Goal: Find specific page/section: Find specific page/section

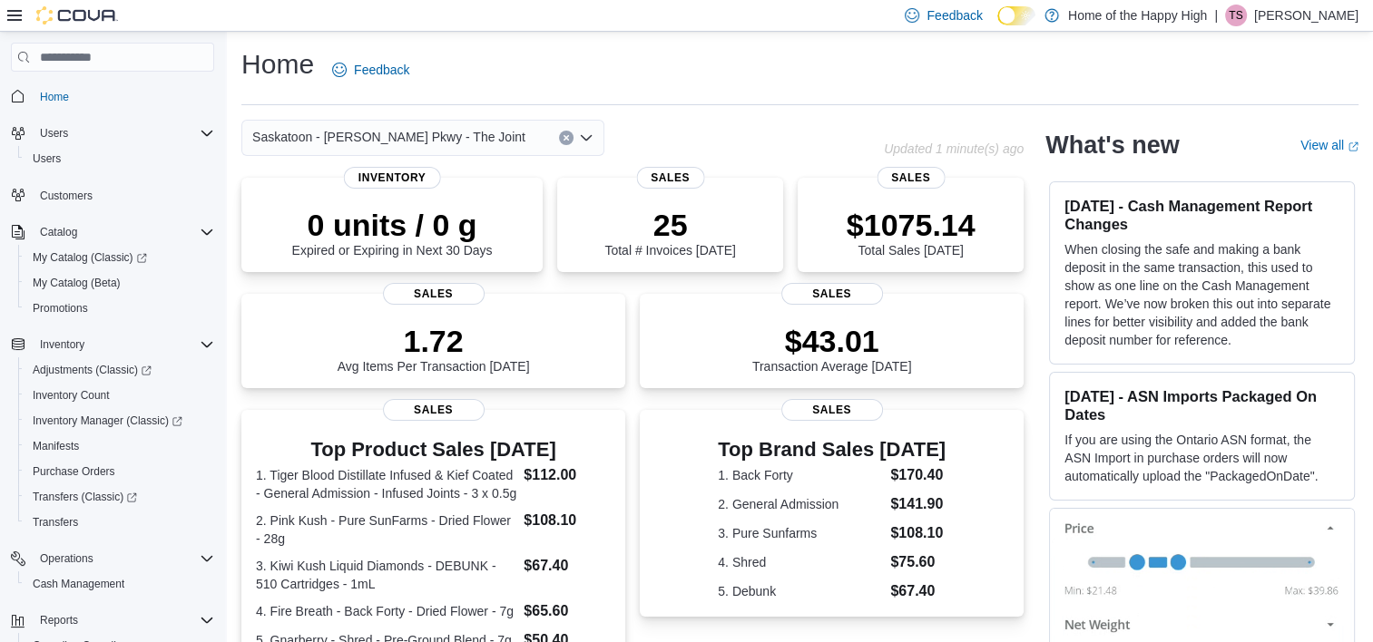
click at [588, 136] on icon "Open list of options" at bounding box center [586, 138] width 15 height 15
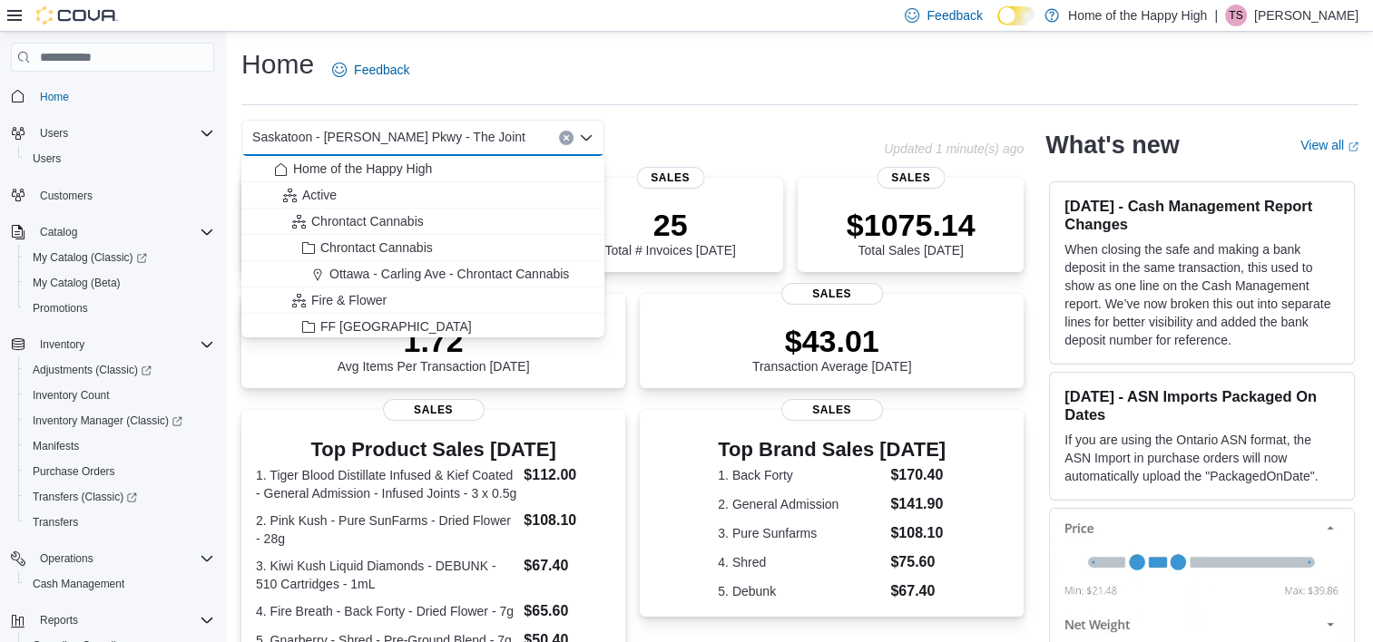
click at [526, 131] on div "Saskatoon - [PERSON_NAME] Pkwy - The Joint" at bounding box center [422, 138] width 363 height 36
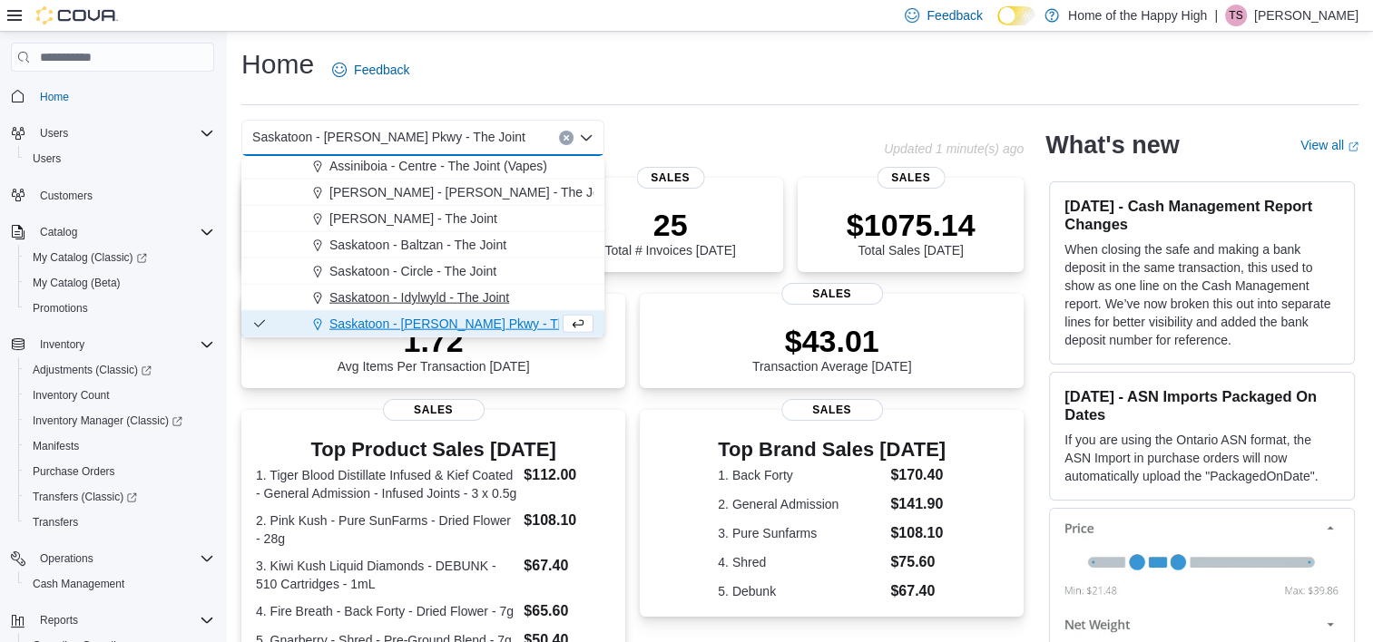
click at [435, 298] on span "Saskatoon - Idylwyld - The Joint" at bounding box center [419, 298] width 180 height 18
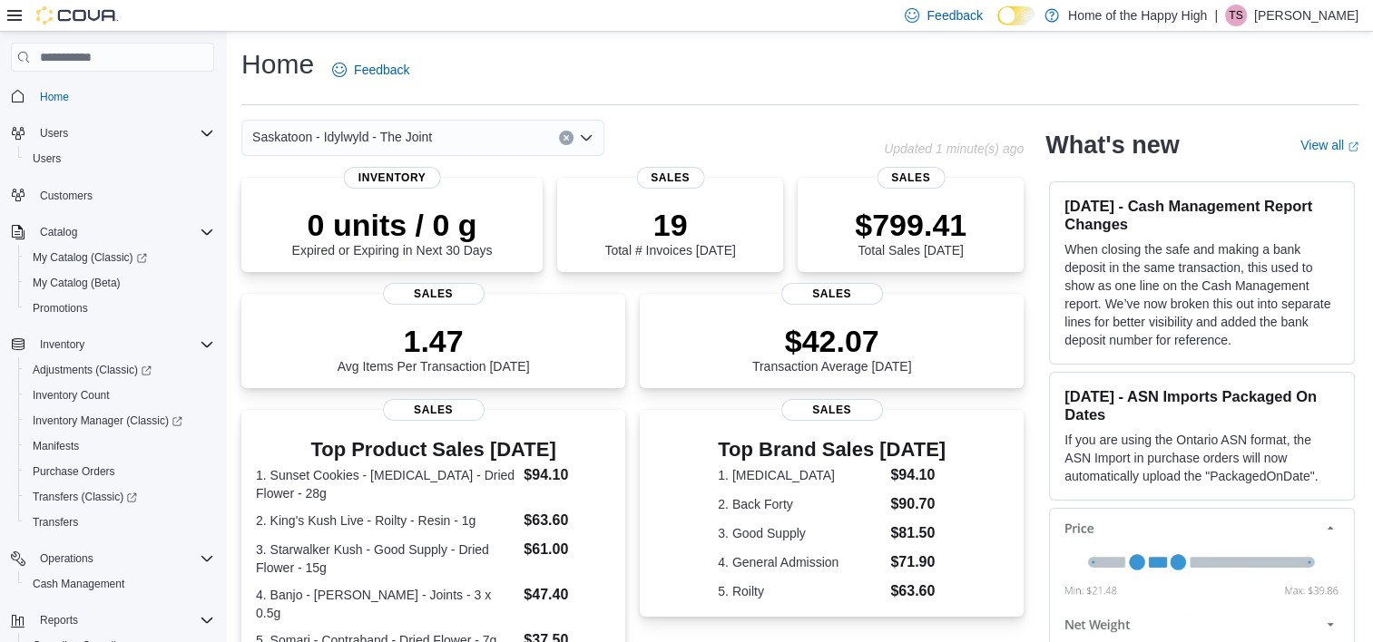
click at [592, 138] on icon "Open list of options" at bounding box center [586, 138] width 15 height 15
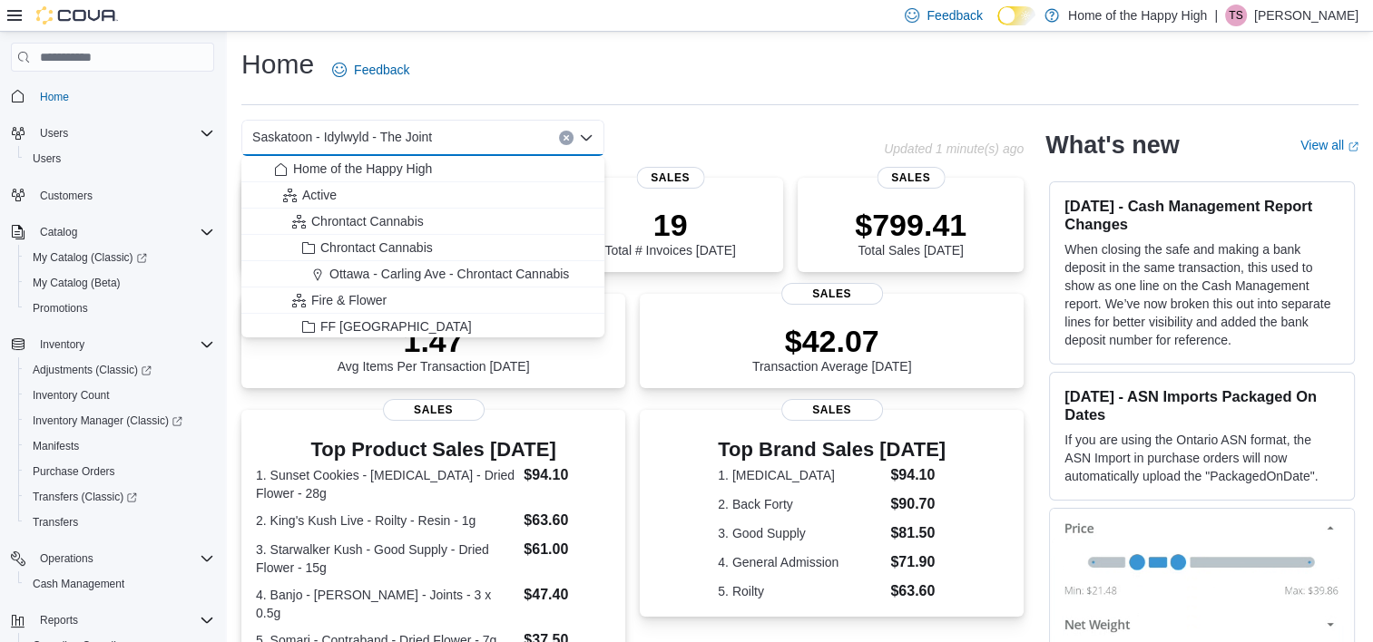
click at [585, 135] on icon "Close list of options" at bounding box center [586, 138] width 15 height 15
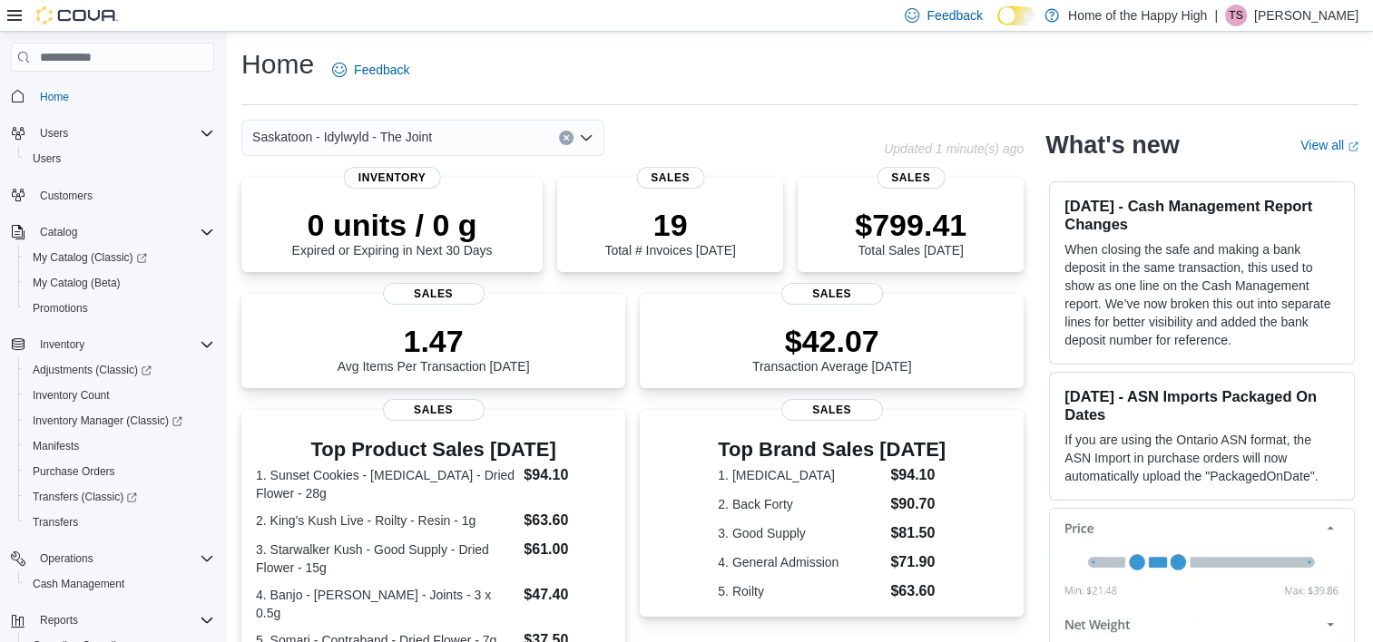
click at [477, 142] on div "Saskatoon - Idylwyld - The Joint" at bounding box center [422, 138] width 363 height 36
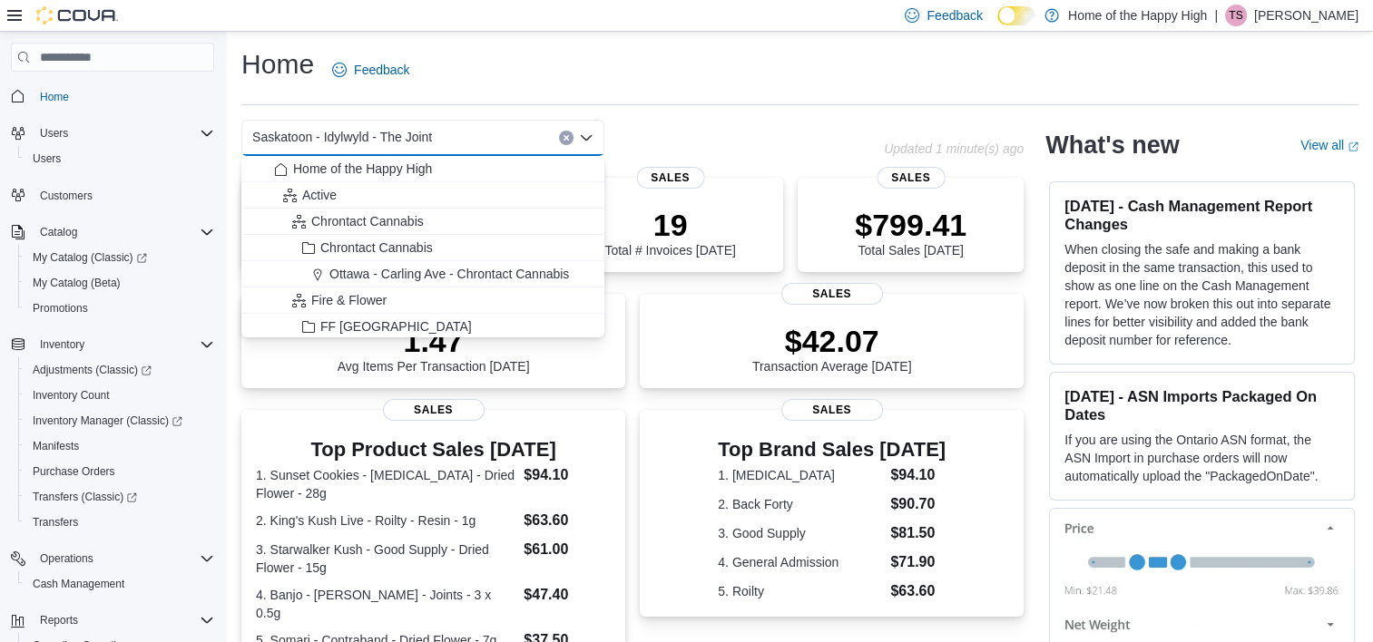
click at [477, 142] on div "Saskatoon - Idylwyld - The Joint" at bounding box center [422, 138] width 363 height 36
click at [589, 138] on icon "Close list of options" at bounding box center [586, 137] width 11 height 5
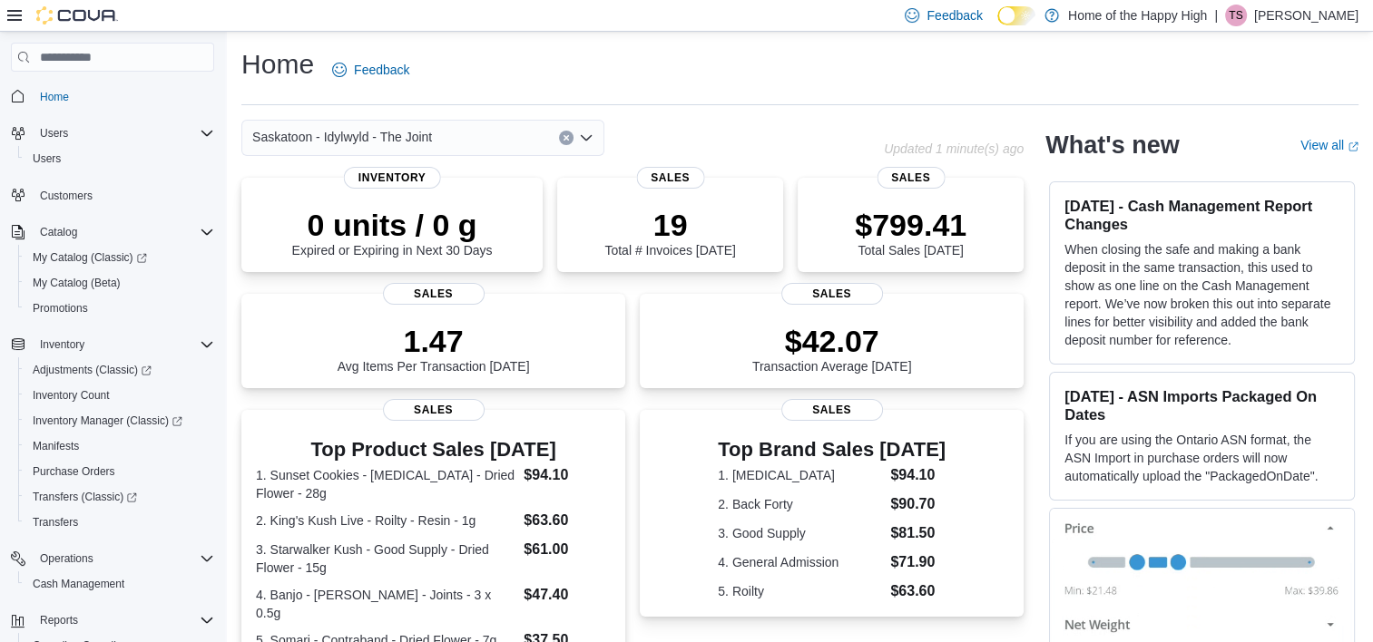
click at [487, 145] on div "Saskatoon - Idylwyld - The Joint" at bounding box center [422, 138] width 363 height 36
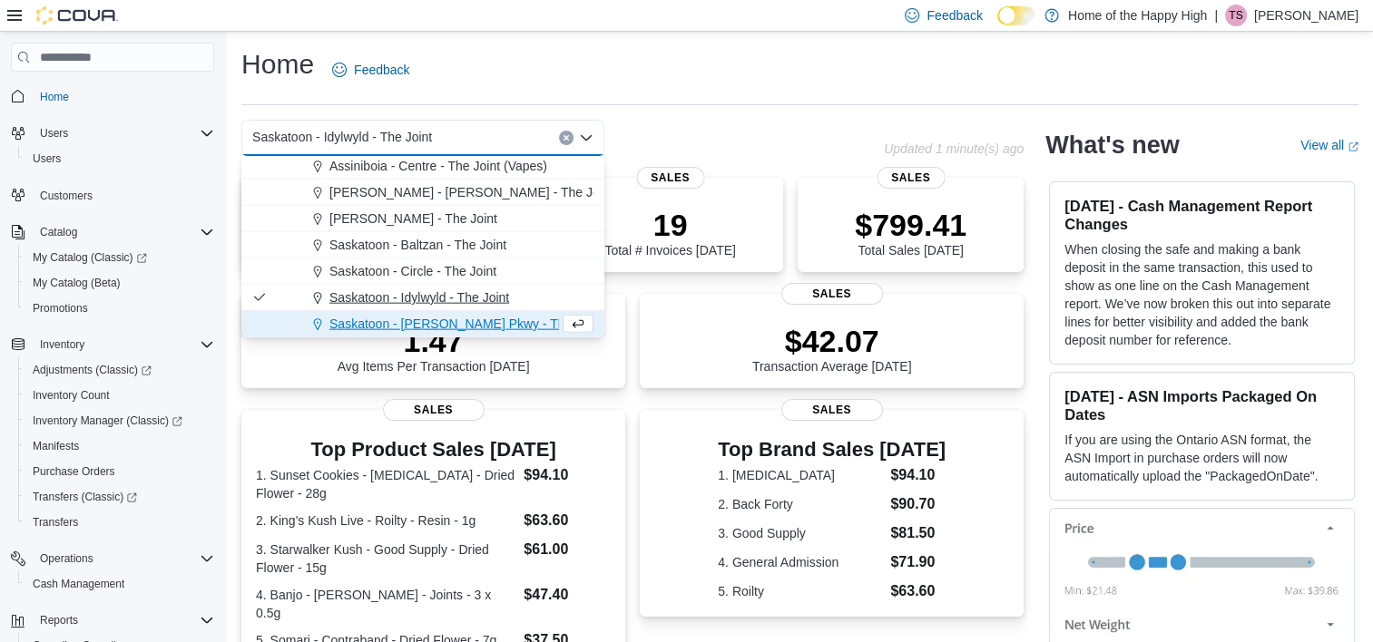
click at [435, 296] on span "Saskatoon - Idylwyld - The Joint" at bounding box center [419, 298] width 180 height 18
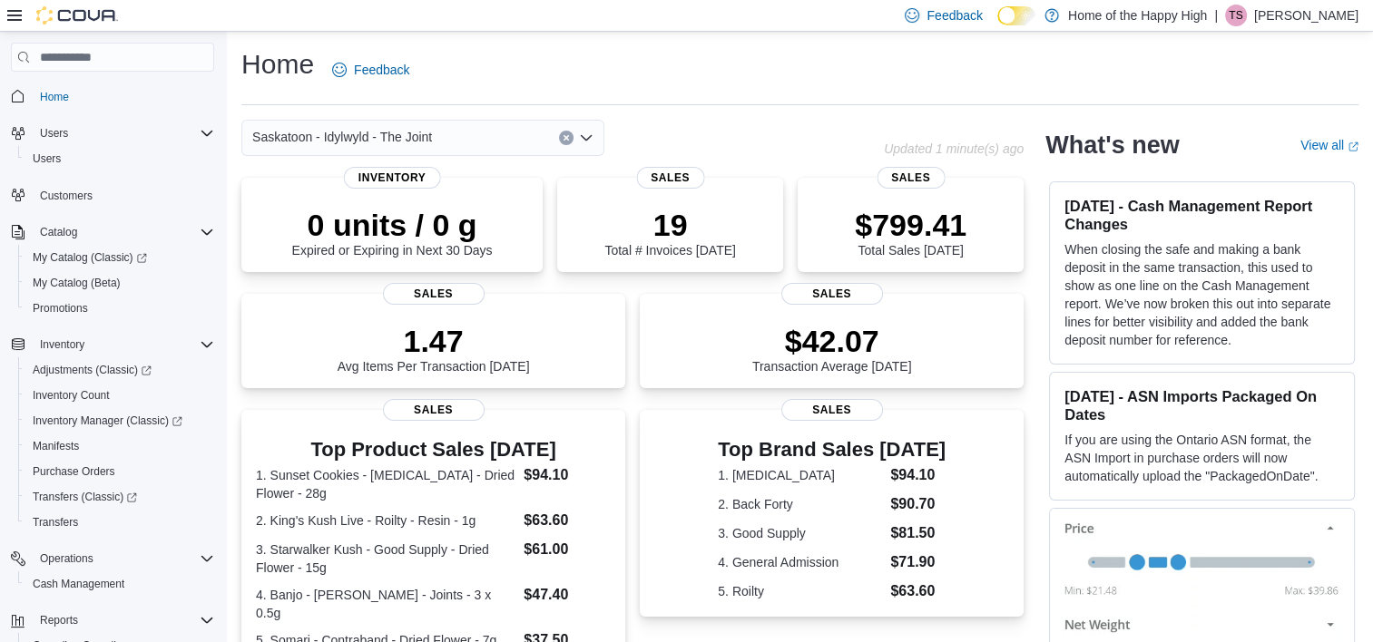
click at [587, 136] on icon "Open list of options" at bounding box center [586, 138] width 15 height 15
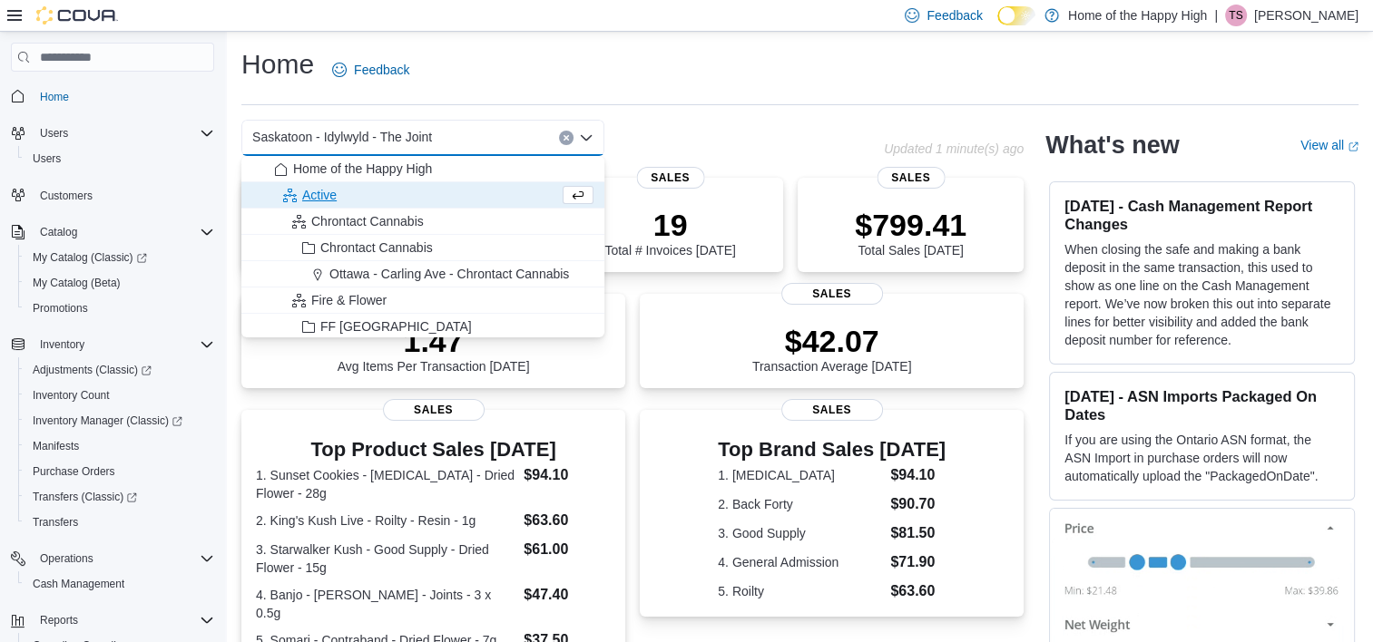
click at [454, 138] on div "Saskatoon - Idylwyld - The Joint" at bounding box center [422, 138] width 363 height 36
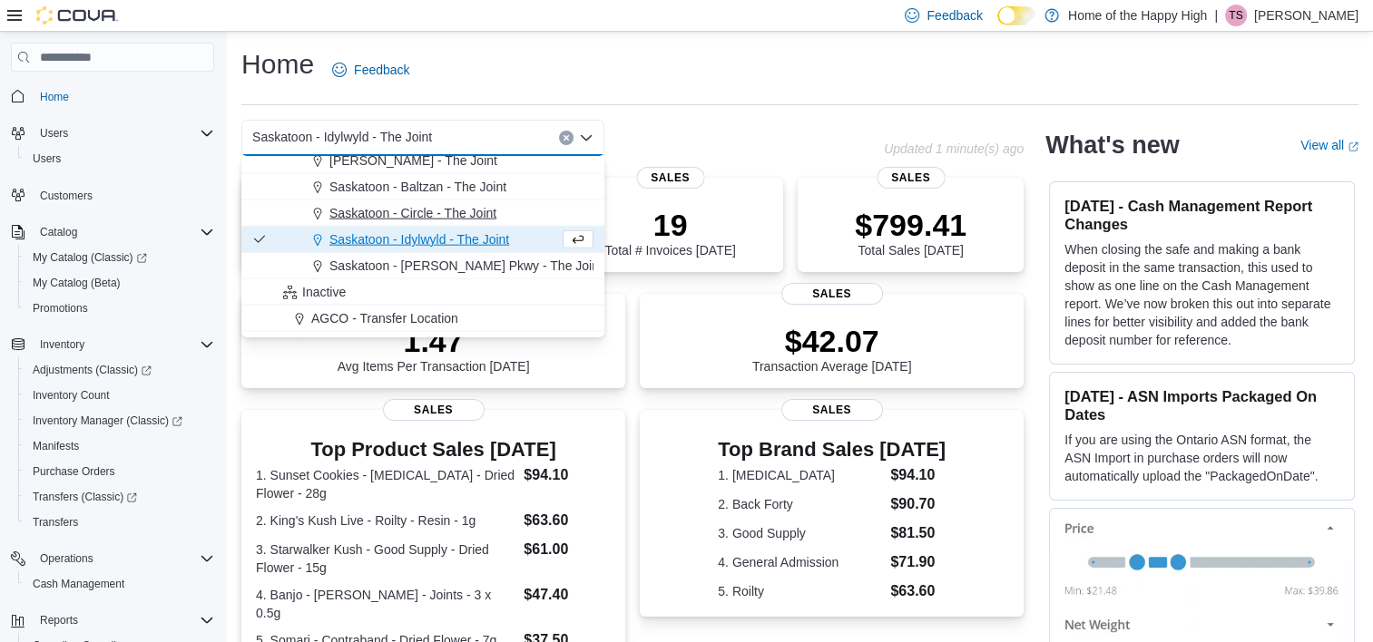
scroll to position [4404, 0]
click at [435, 265] on span "Saskatoon - [PERSON_NAME] Pkwy - The Joint" at bounding box center [465, 264] width 273 height 18
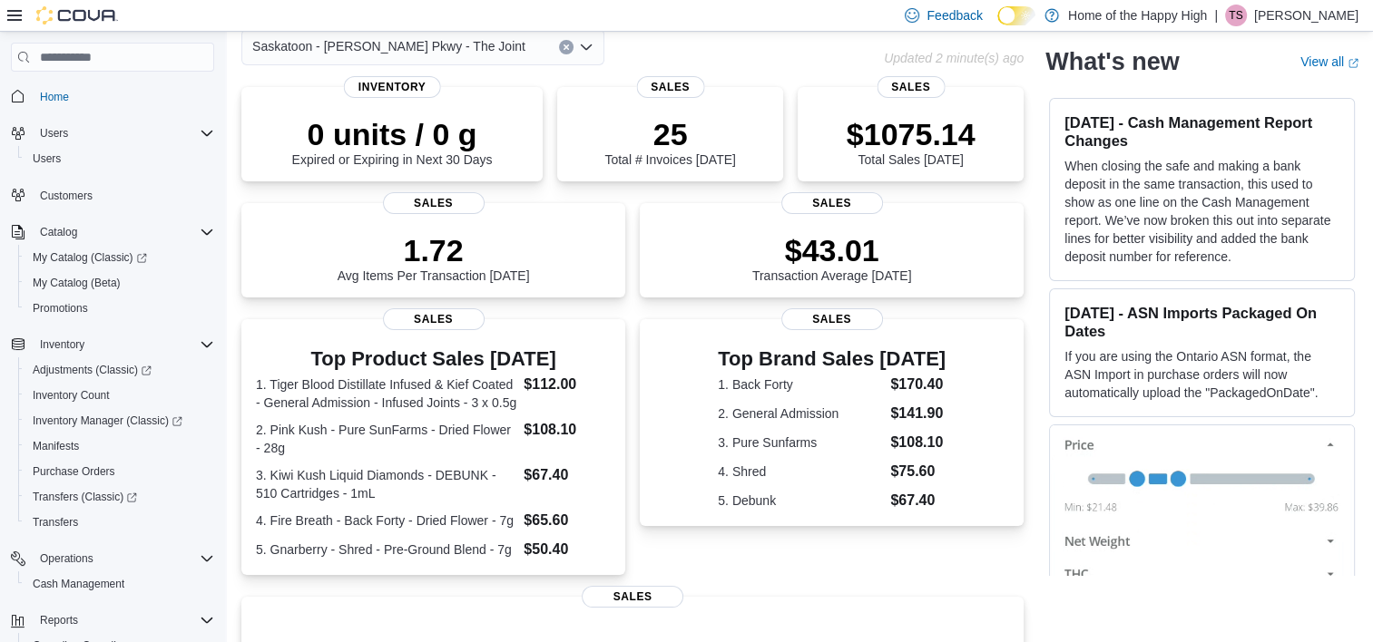
scroll to position [0, 0]
